Goal: Task Accomplishment & Management: Manage account settings

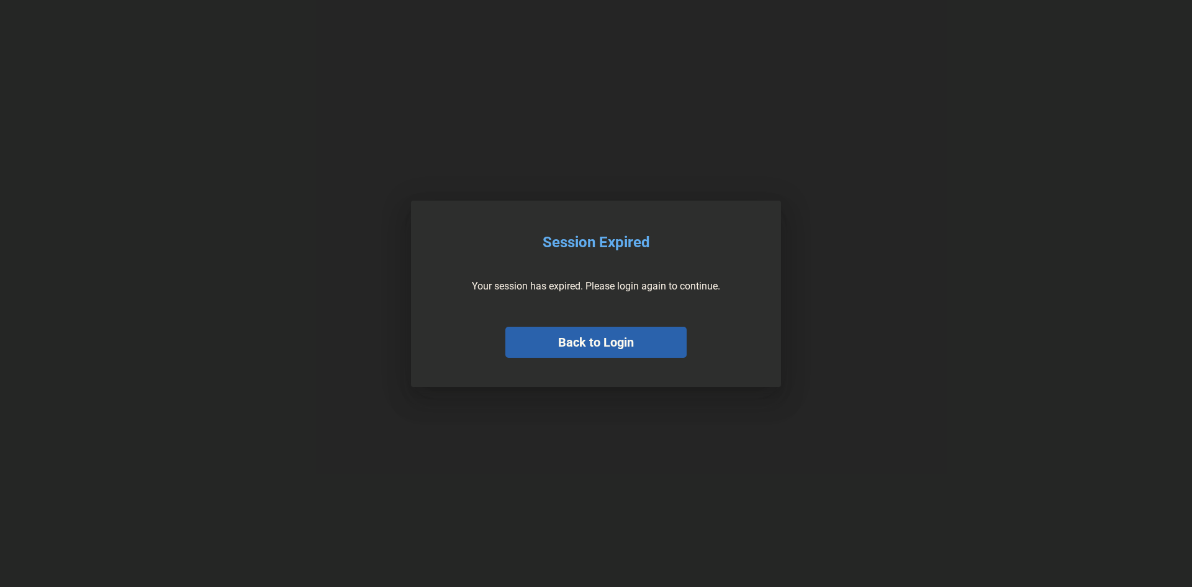
click at [639, 345] on button "Back to Login" at bounding box center [595, 342] width 181 height 31
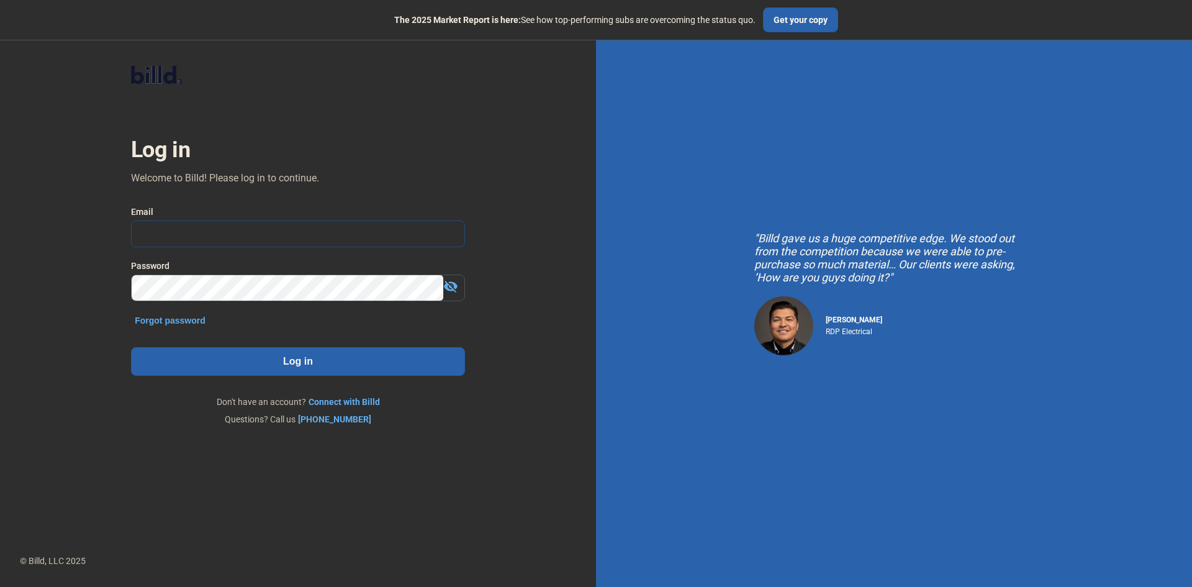
type input "[PERSON_NAME][EMAIL_ADDRESS][DOMAIN_NAME]"
click at [342, 373] on button "Log in" at bounding box center [298, 361] width 334 height 29
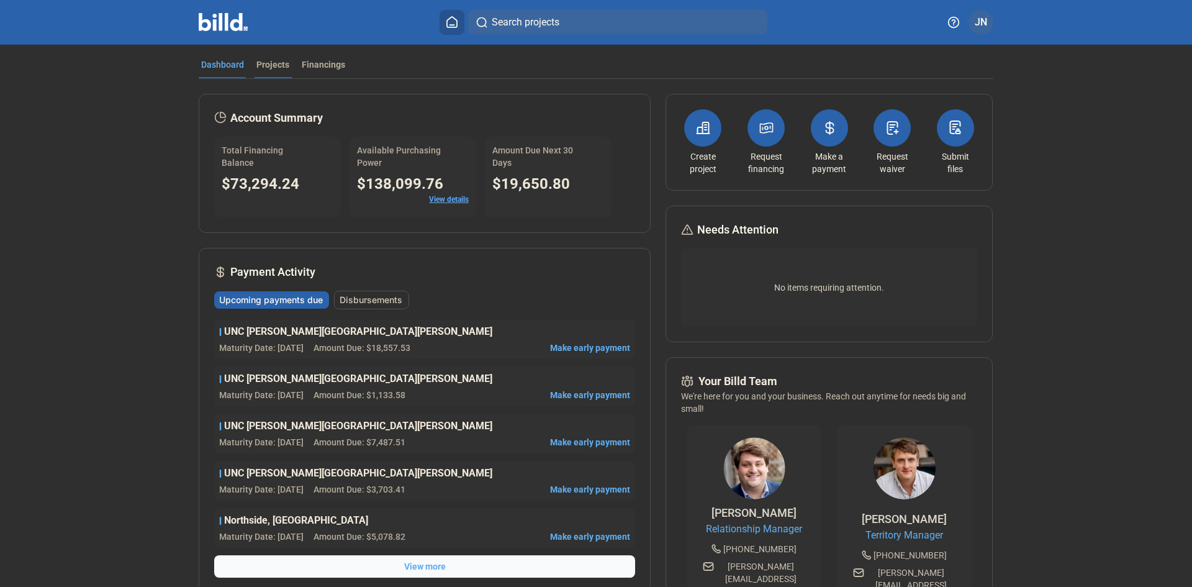
click at [275, 67] on div "Projects" at bounding box center [272, 64] width 33 height 12
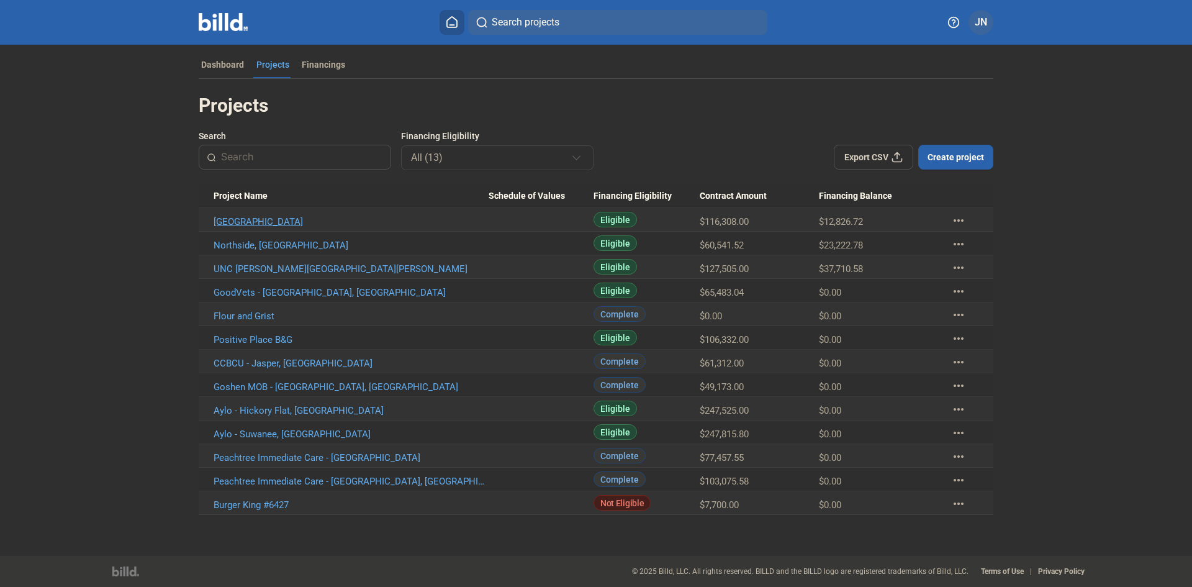
click at [294, 220] on link "[GEOGRAPHIC_DATA]" at bounding box center [351, 221] width 275 height 11
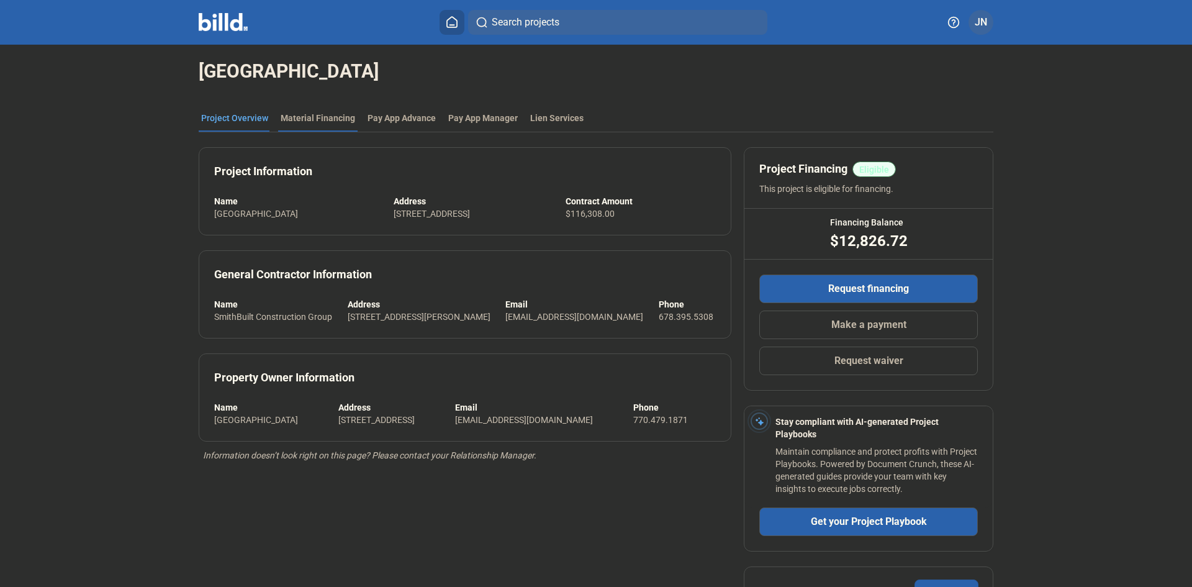
click at [294, 112] on div "Material Financing" at bounding box center [318, 118] width 75 height 12
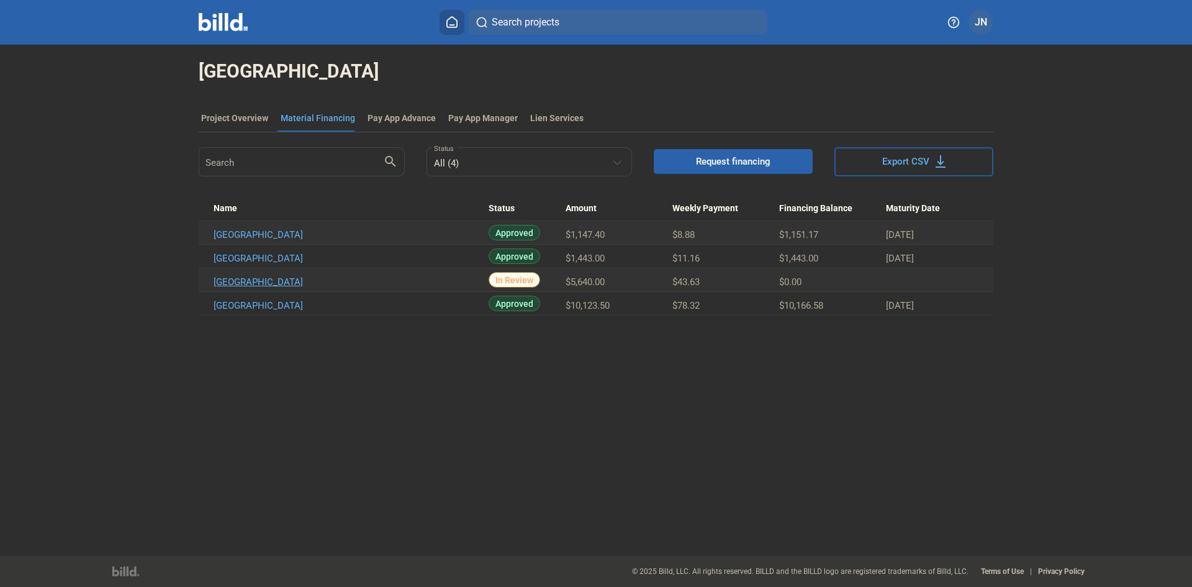
click at [297, 240] on link "[GEOGRAPHIC_DATA]" at bounding box center [351, 234] width 275 height 11
